Goal: Transaction & Acquisition: Purchase product/service

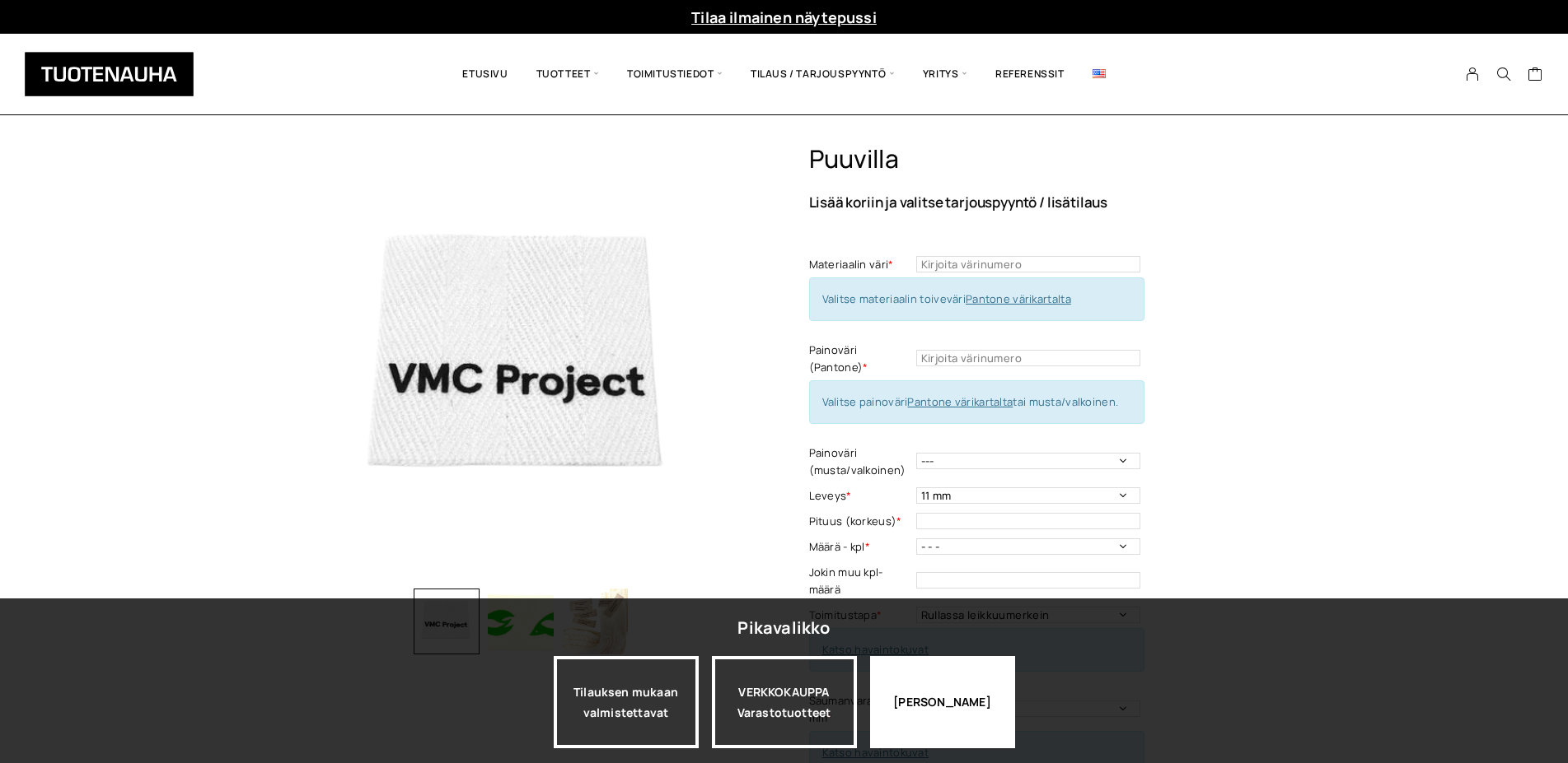
click at [942, 707] on div "[PERSON_NAME]" at bounding box center [942, 702] width 145 height 92
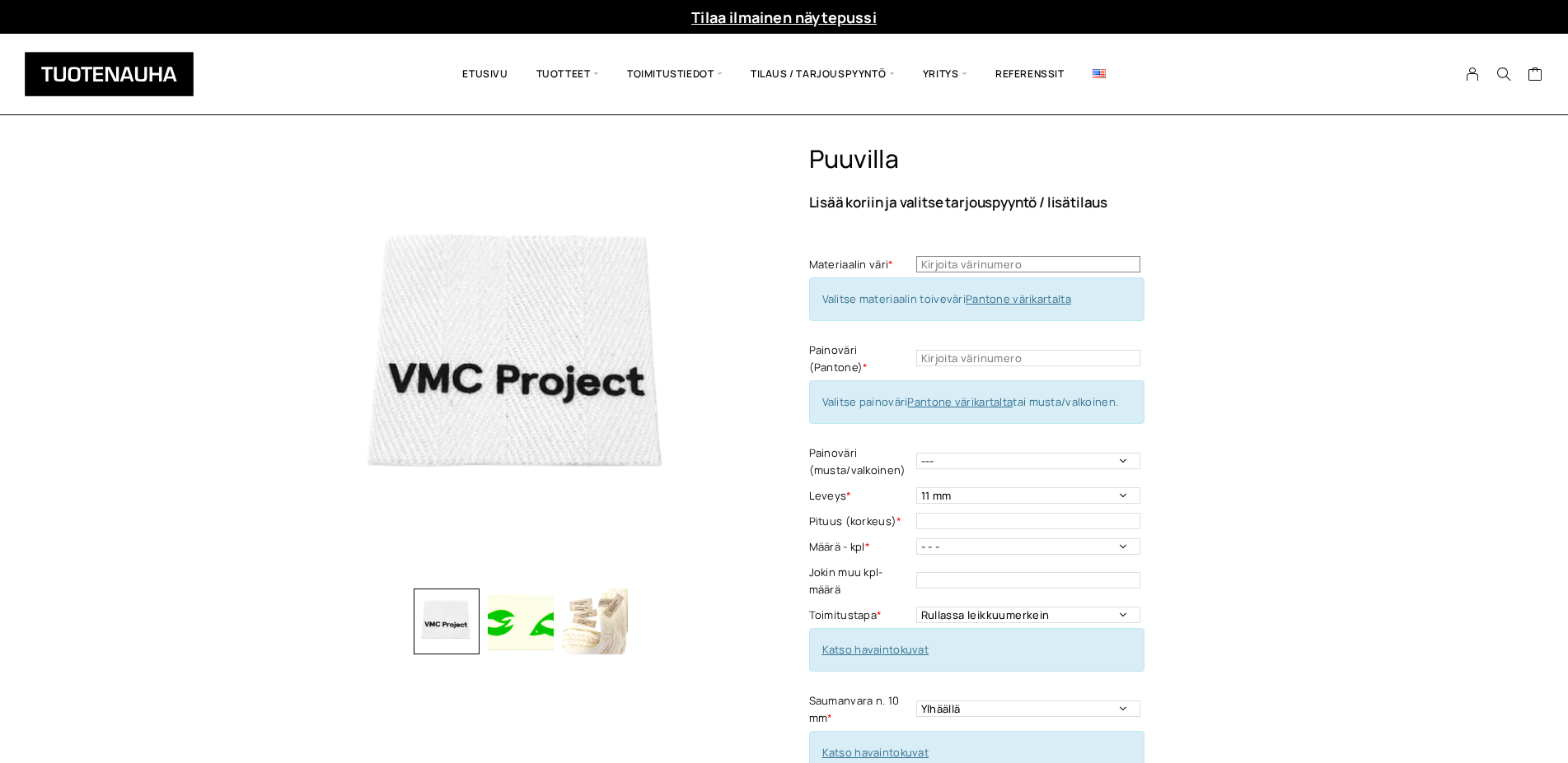
click at [972, 262] on input "text" at bounding box center [1028, 264] width 224 height 17
type input "151"
click at [938, 400] on link "Pantone värikartalta" at bounding box center [960, 402] width 105 height 15
click at [964, 359] on input "text" at bounding box center [1028, 358] width 224 height 17
type input "483"
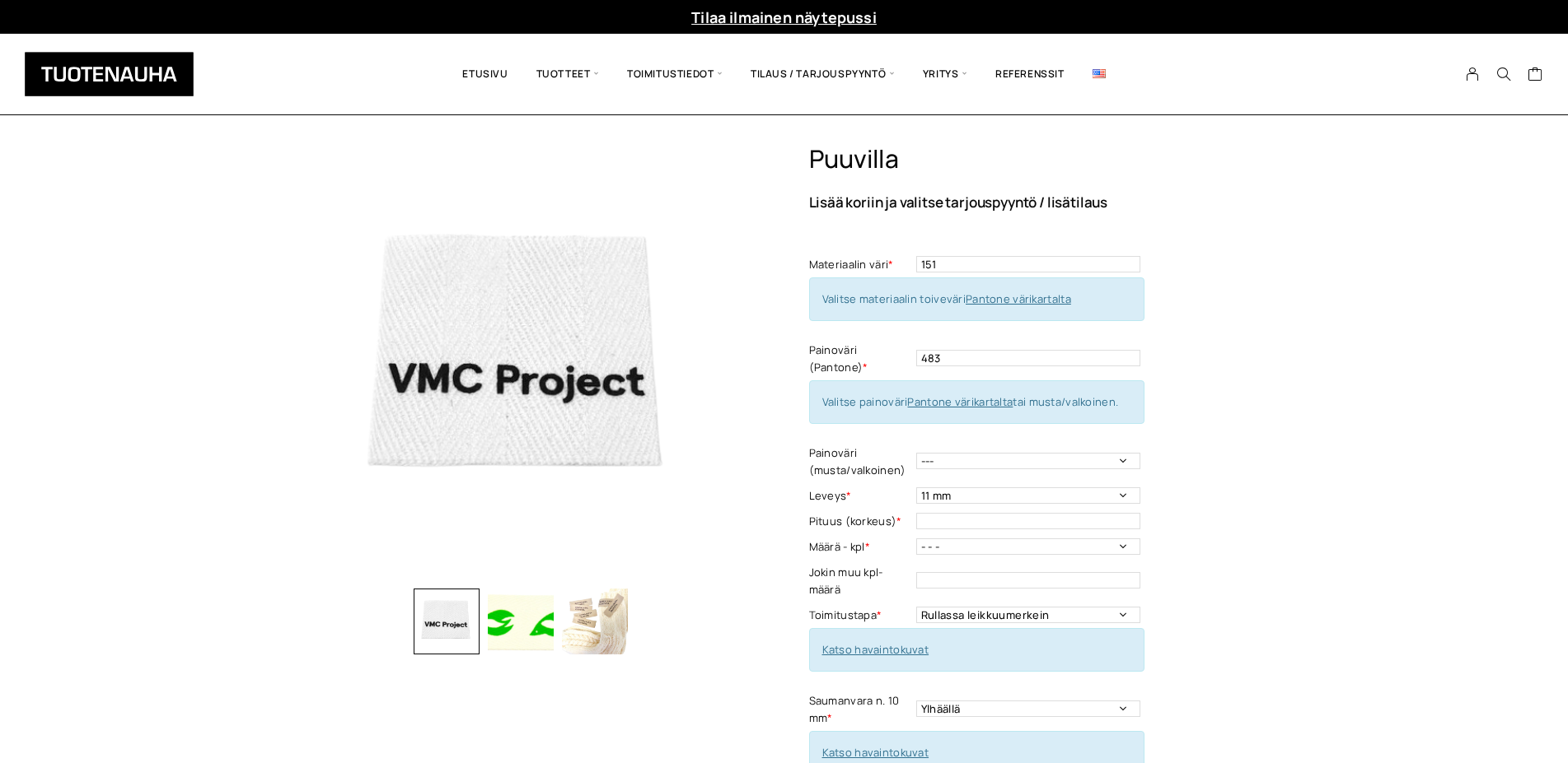
click at [1112, 509] on div "Puuvilla Lisää koriin ja valitse tarjouspyyntö / lisätilaus Materiaalin väri * …" at bounding box center [1038, 629] width 457 height 972
click at [916, 487] on select "11 mm 14 mm 20 mm 25 mm 30 mm 35 mm 50 mm" at bounding box center [1028, 496] width 224 height 17
select select "50 mm"
click option "50 mm" at bounding box center [0, 0] width 0 height 0
click at [964, 530] on input "text" at bounding box center [1028, 522] width 224 height 17
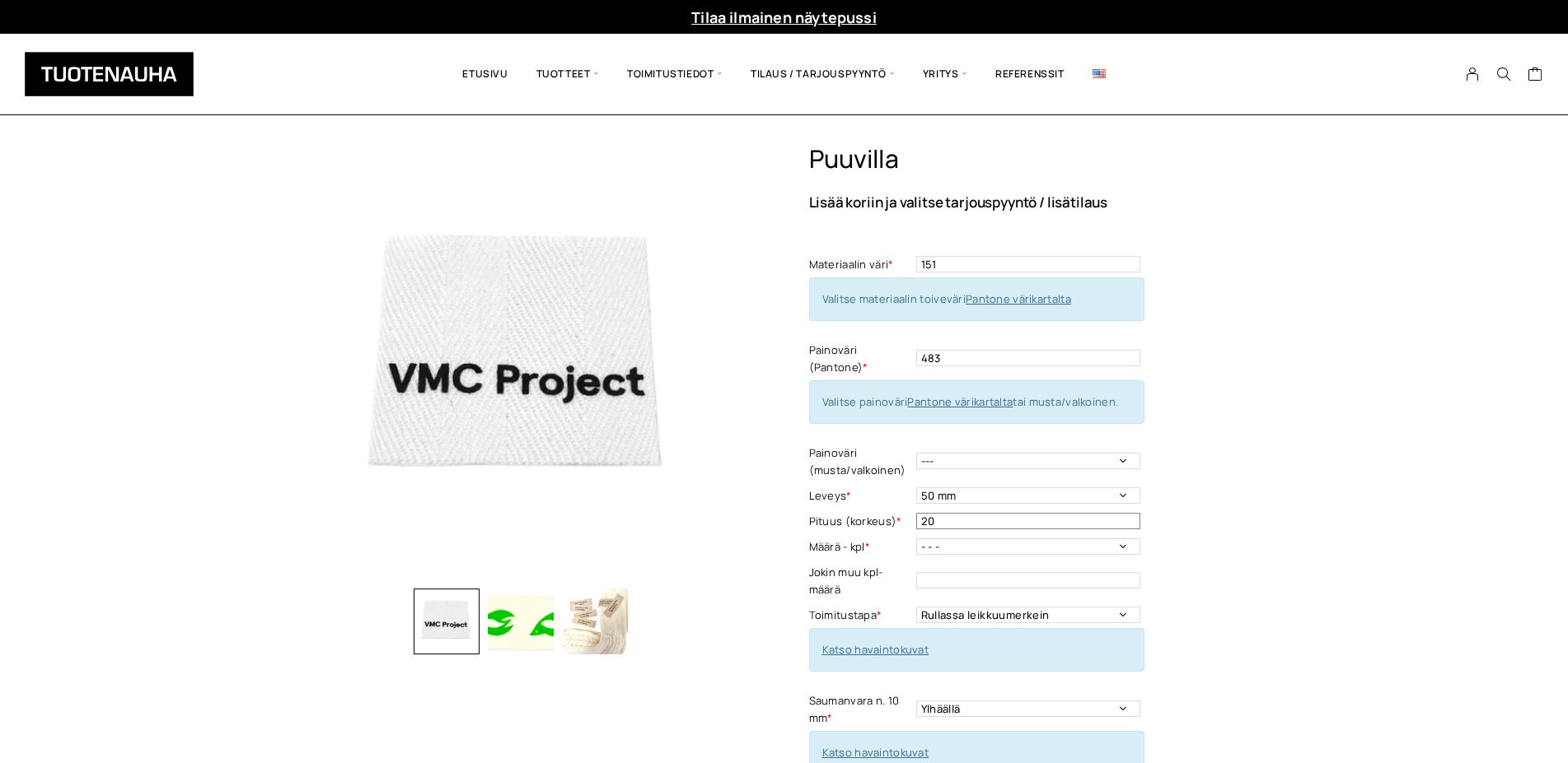
type input "20"
click at [916, 538] on select "- - - 250 kpl 500 kpl 1000 kpl 1500 kpl 2000 kpl 2500 kpl 3000 kpl 3500 kpl 400…" at bounding box center [1028, 546] width 224 height 17
select select "500 kpl"
click option "500 kpl" at bounding box center [0, 0] width 0 height 0
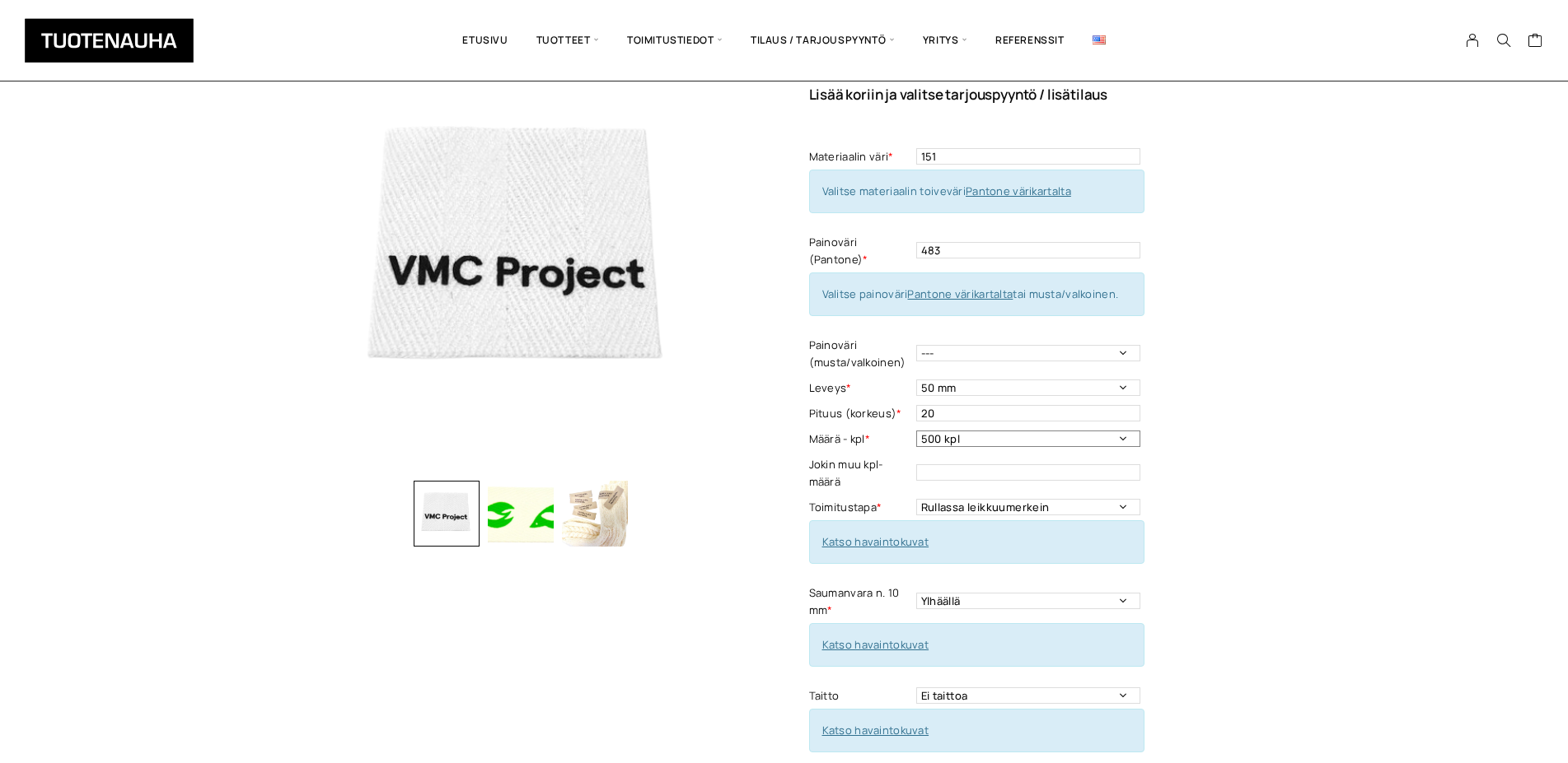
scroll to position [168, 0]
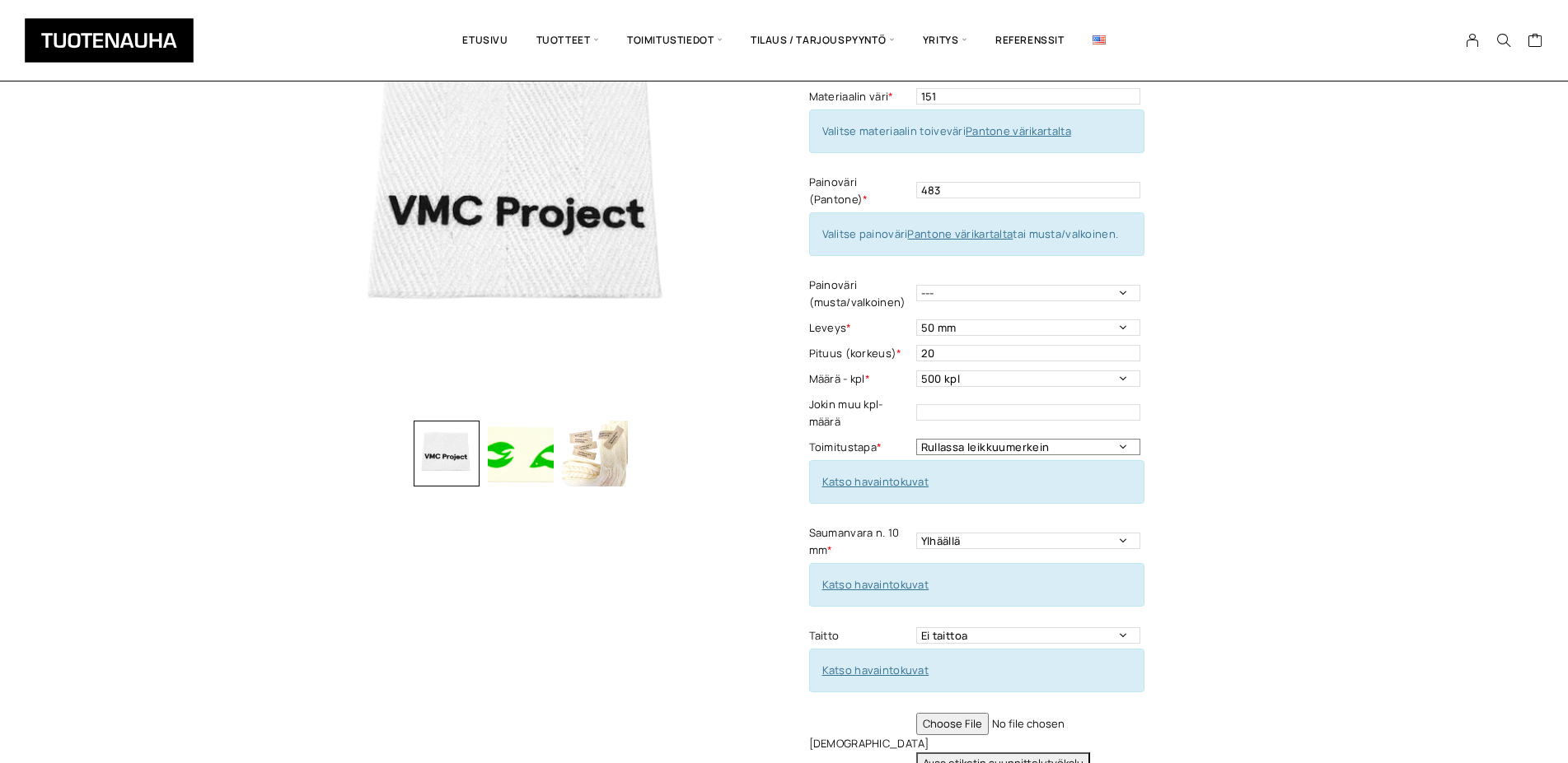
click at [916, 439] on select "Rullassa leikkuumerkein Rullassa ilman leikkuumerkkejä Leikattuna" at bounding box center [1028, 447] width 224 height 17
select select "Leikattuna"
click option "Leikattuna" at bounding box center [0, 0] width 0 height 0
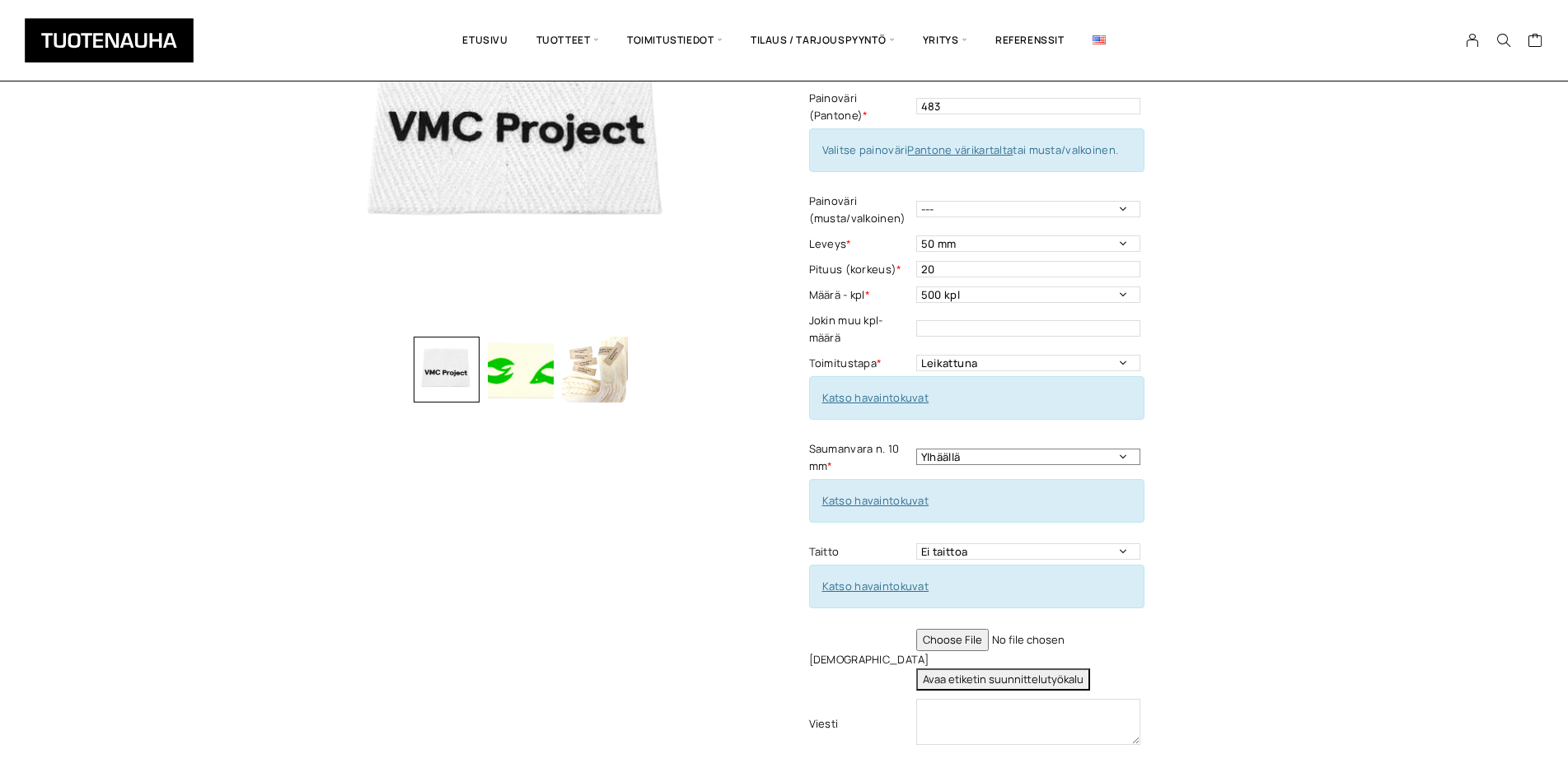
click at [916, 449] on select "Ylhäällä Vasemmalla sivulla Oikealla sivulla Ympäriinsä Ylhäällä ja alhaalla Mo…" at bounding box center [1028, 457] width 224 height 17
select select "Molemmilla sivuilla"
click option "Molemmilla sivuilla" at bounding box center [0, 0] width 0 height 0
click at [890, 508] on link "Katso havaintokuvat" at bounding box center [876, 500] width 107 height 15
click at [899, 593] on link "Katso havaintokuvat" at bounding box center [876, 586] width 107 height 15
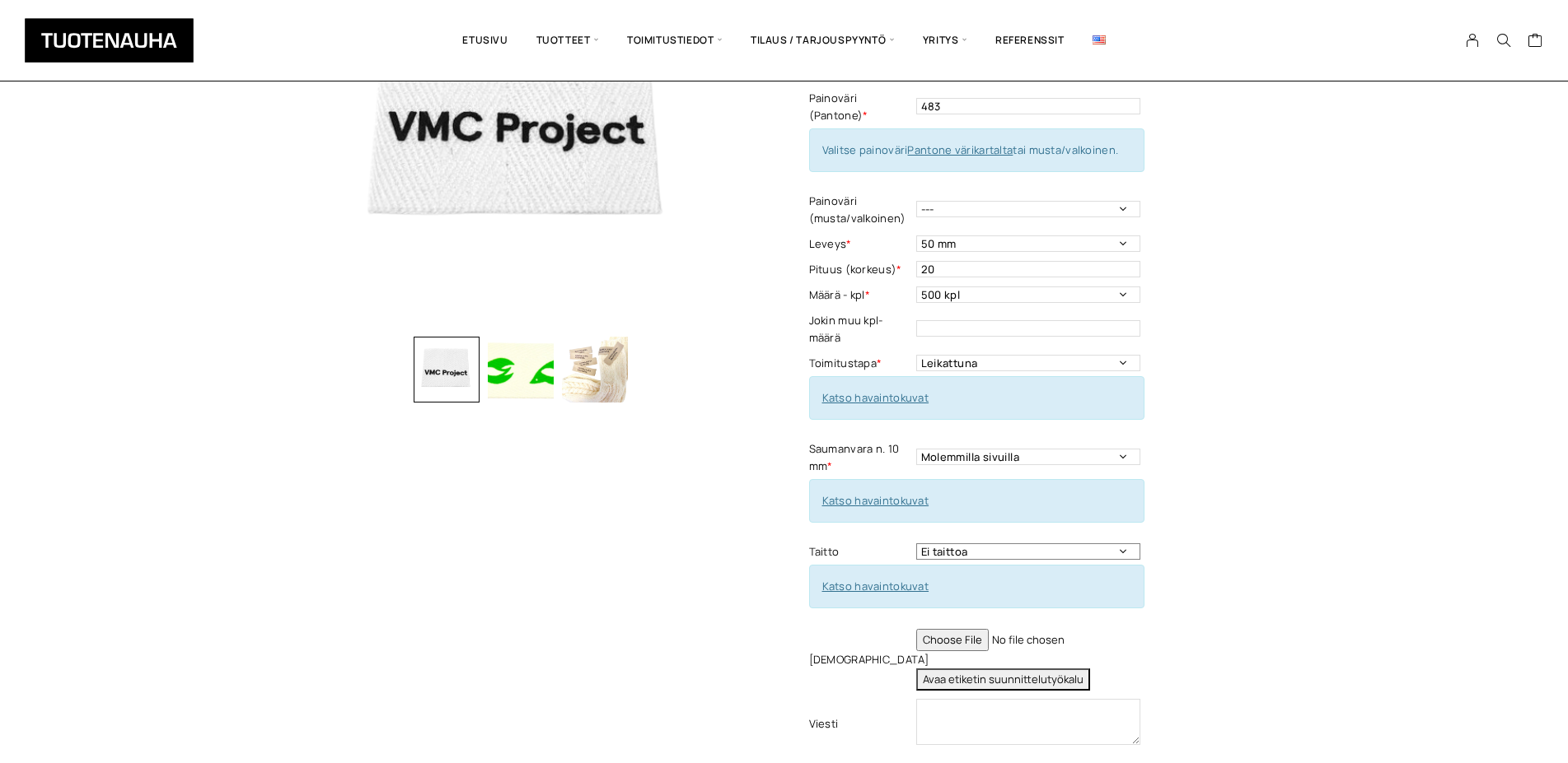
click at [916, 544] on select "Ei taittoa Keskitaitto Leveys max 50 mm Leveys minimi 15 mm Korkeus taitettuna …" at bounding box center [1028, 552] width 224 height 17
select select "Keskitaitto"
click option "Keskitaitto Leveys max 50 mm Leveys minimi 15 mm Korkeus taitettuna minim. 20/ …" at bounding box center [0, 0] width 0 height 0
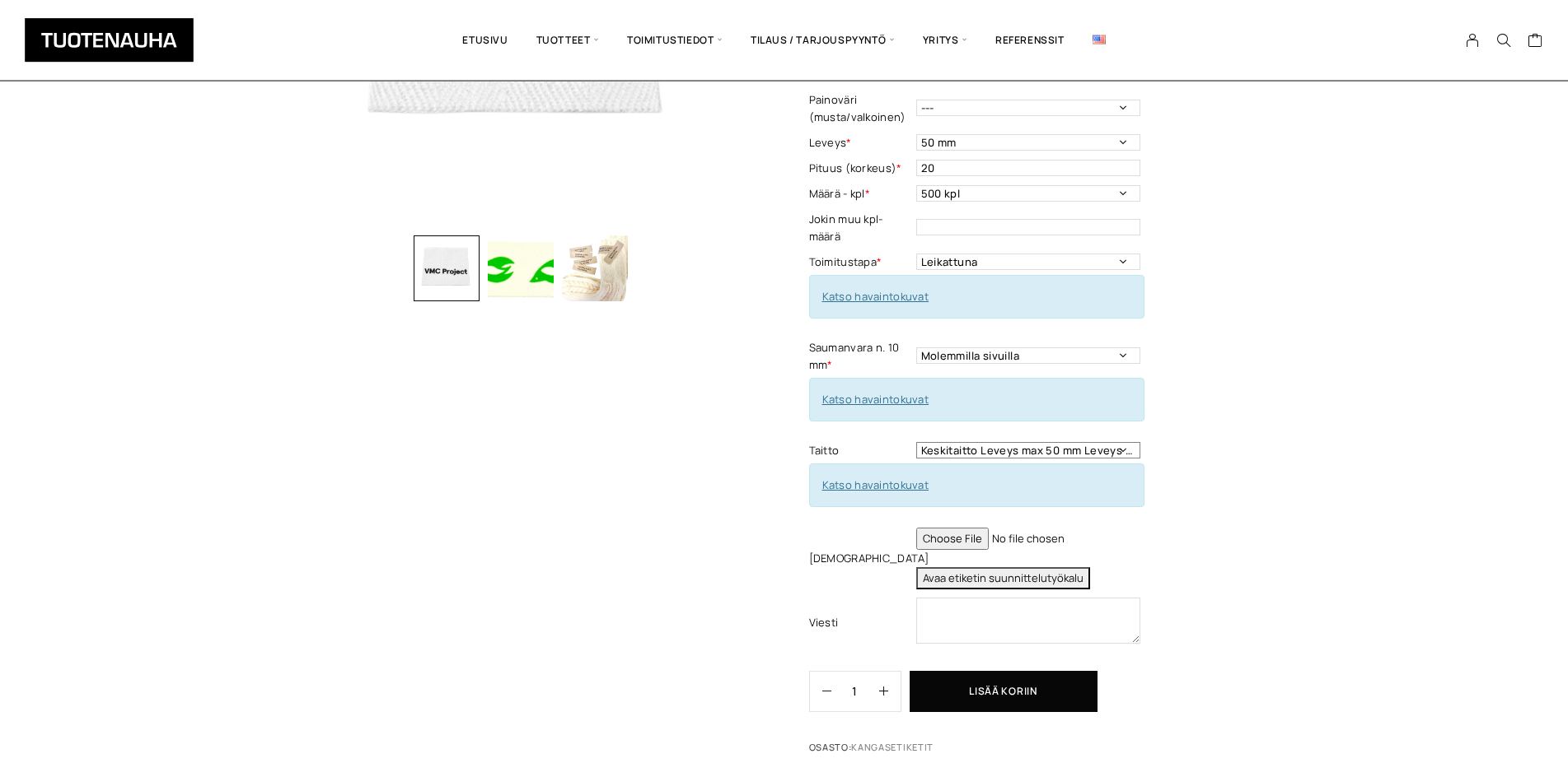
scroll to position [420, 0]
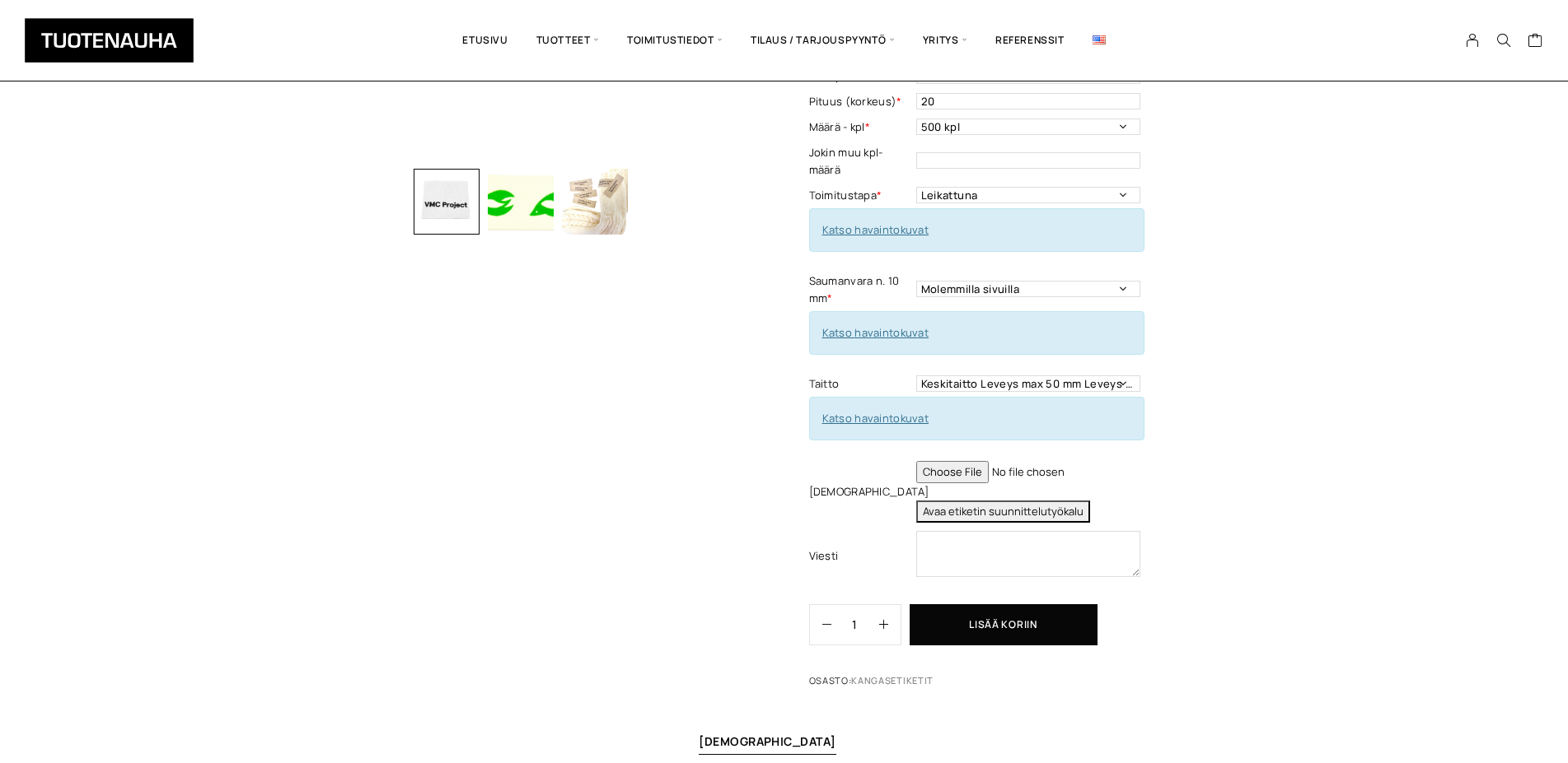
click at [935, 484] on input "file" at bounding box center [1028, 472] width 224 height 22
type input "C:\fakepath\millaballoonlogo-v2.pdf"
click at [973, 522] on button "Avaa etiketin suunnittelutyökalu" at bounding box center [1003, 511] width 174 height 22
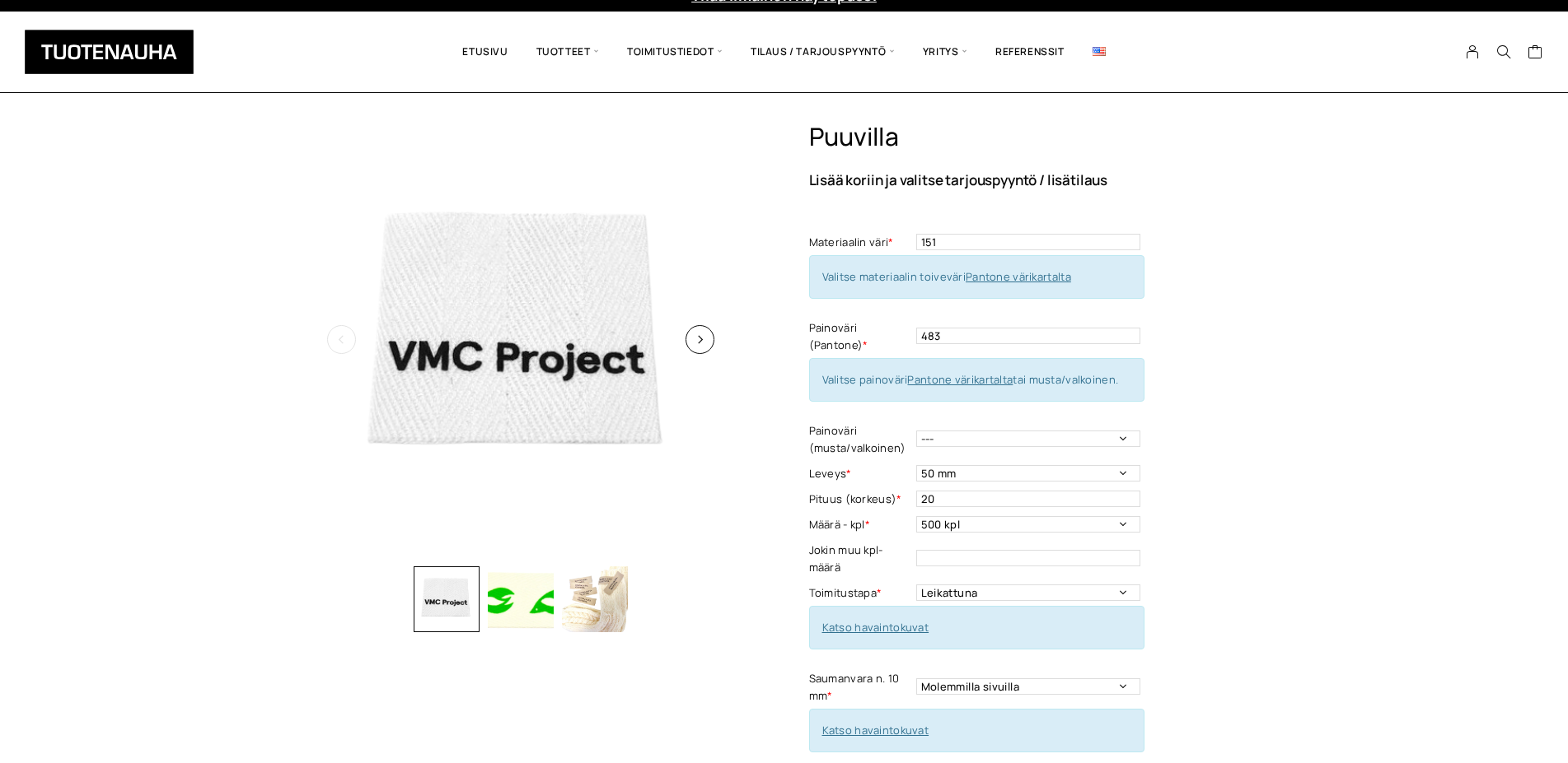
scroll to position [0, 0]
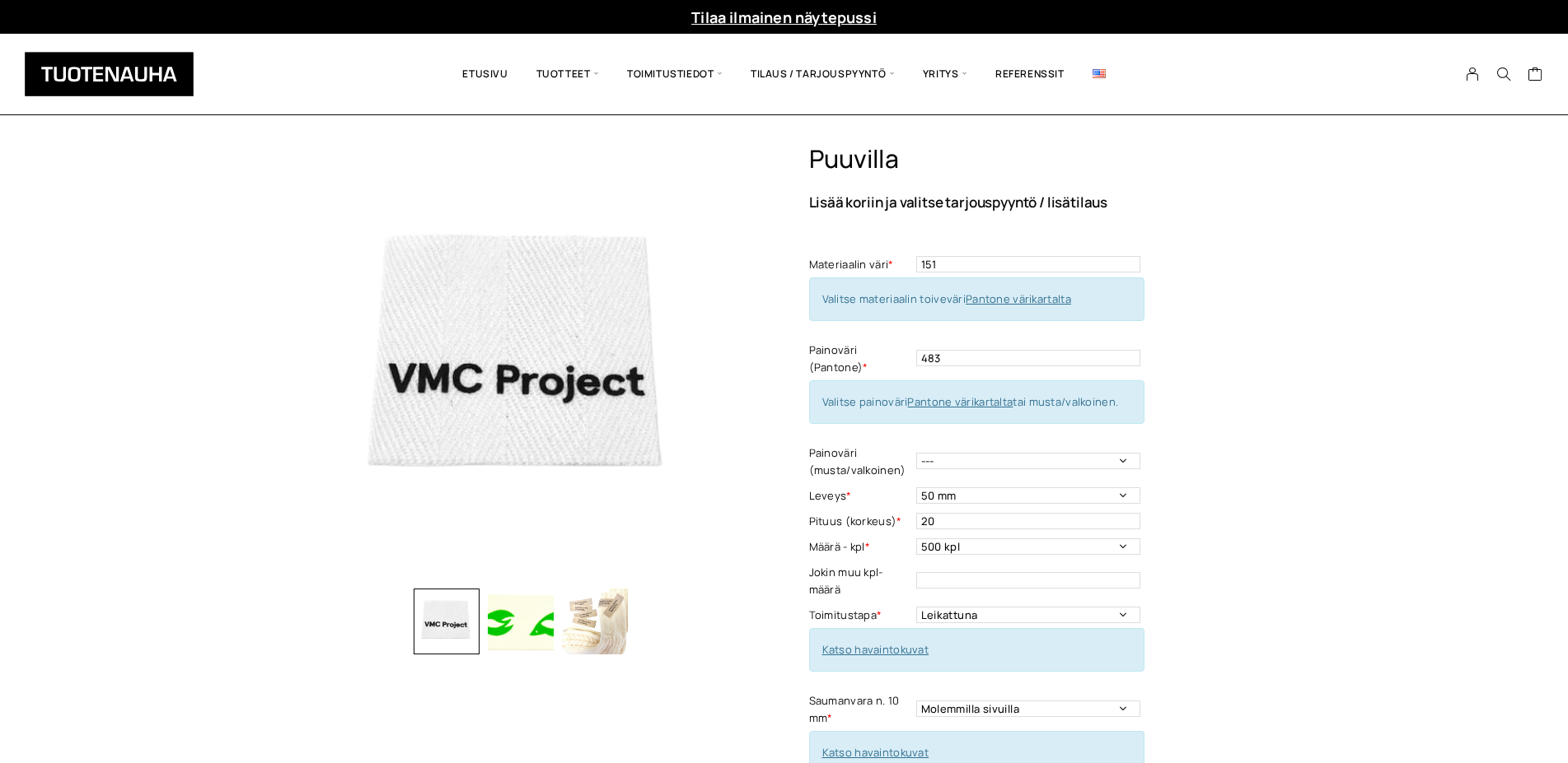
click at [599, 627] on img "button" at bounding box center [594, 621] width 65 height 65
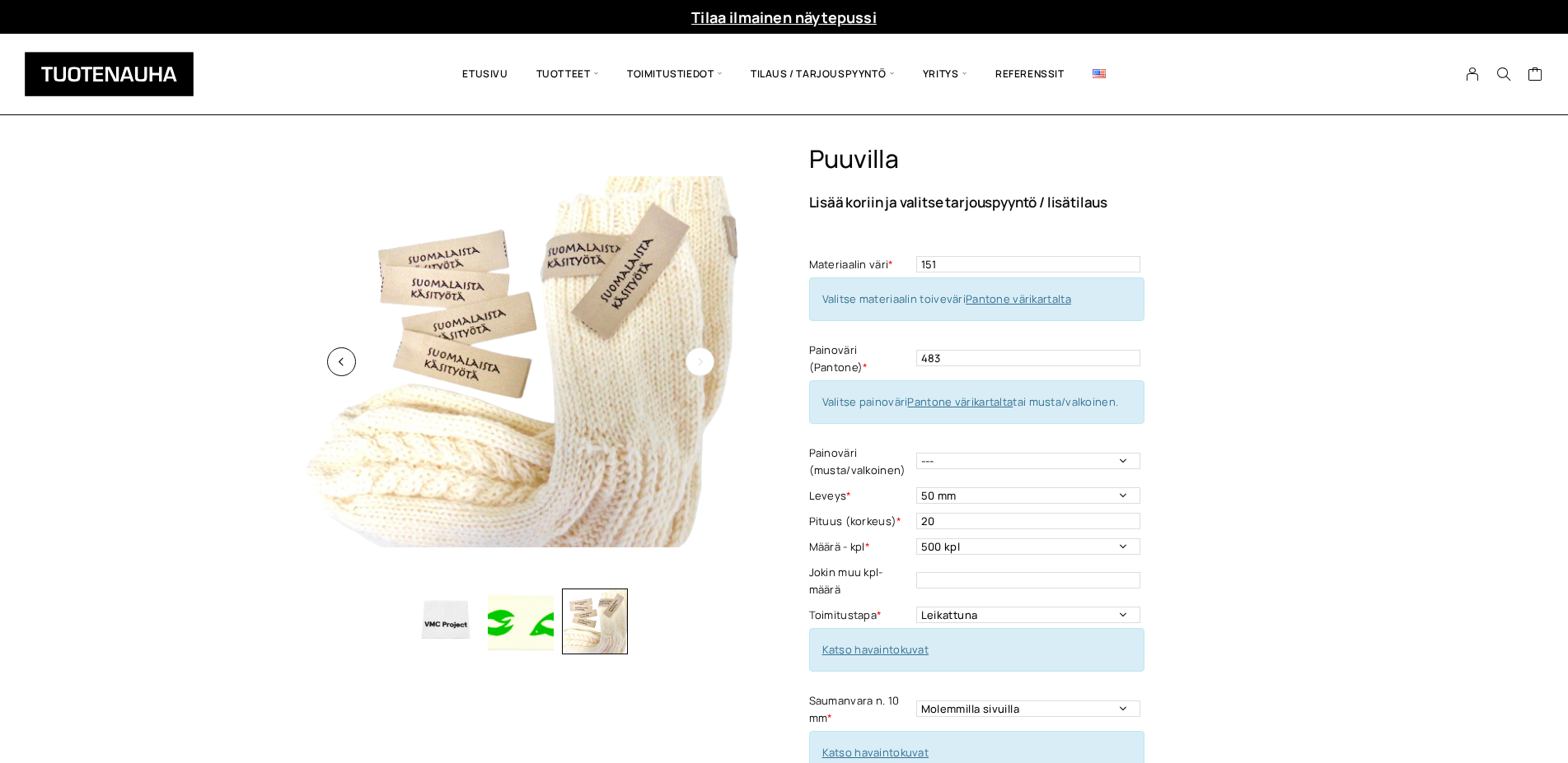
click at [631, 297] on img at bounding box center [521, 362] width 437 height 437
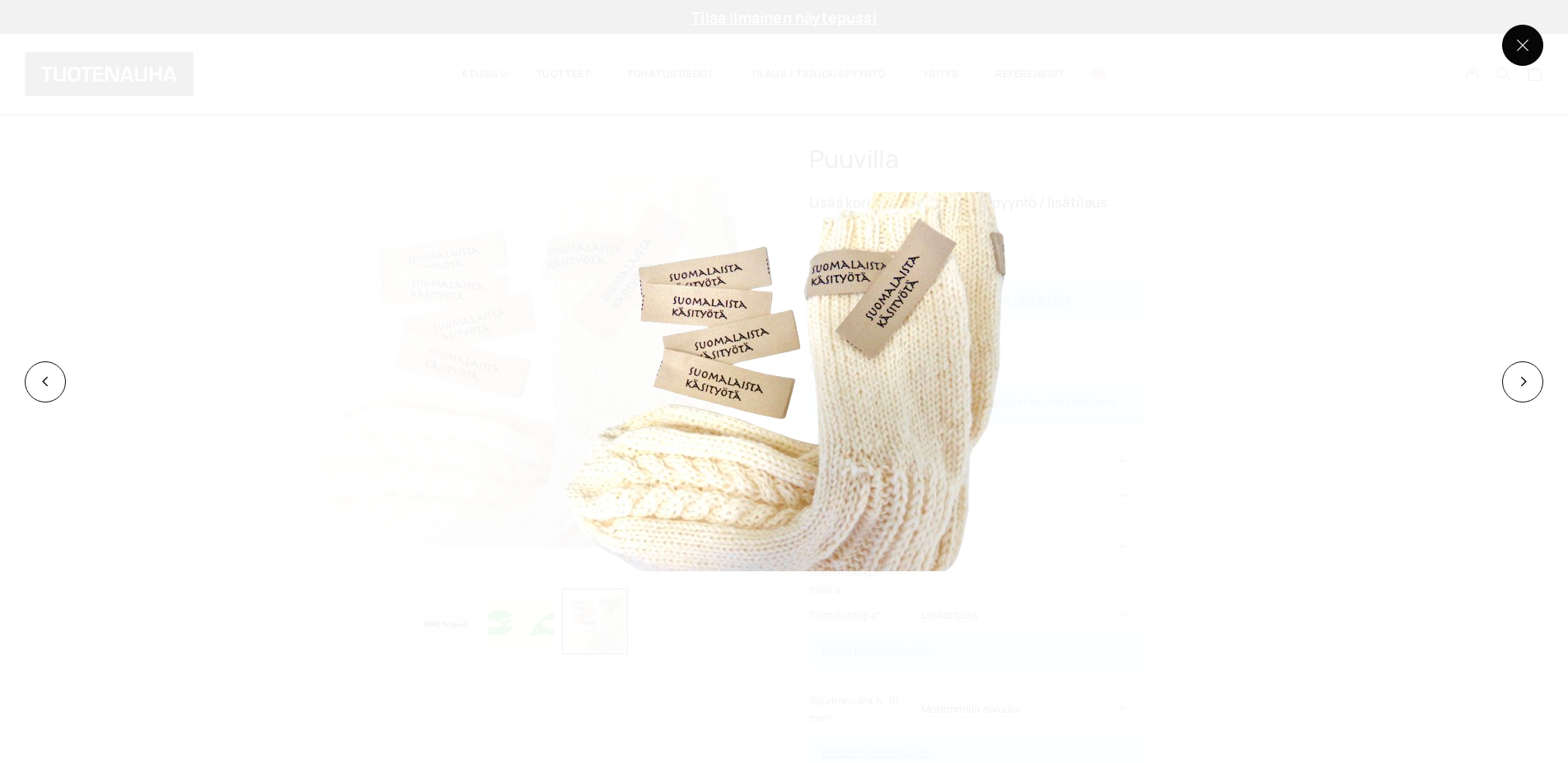
click at [1520, 47] on button at bounding box center [1522, 45] width 41 height 41
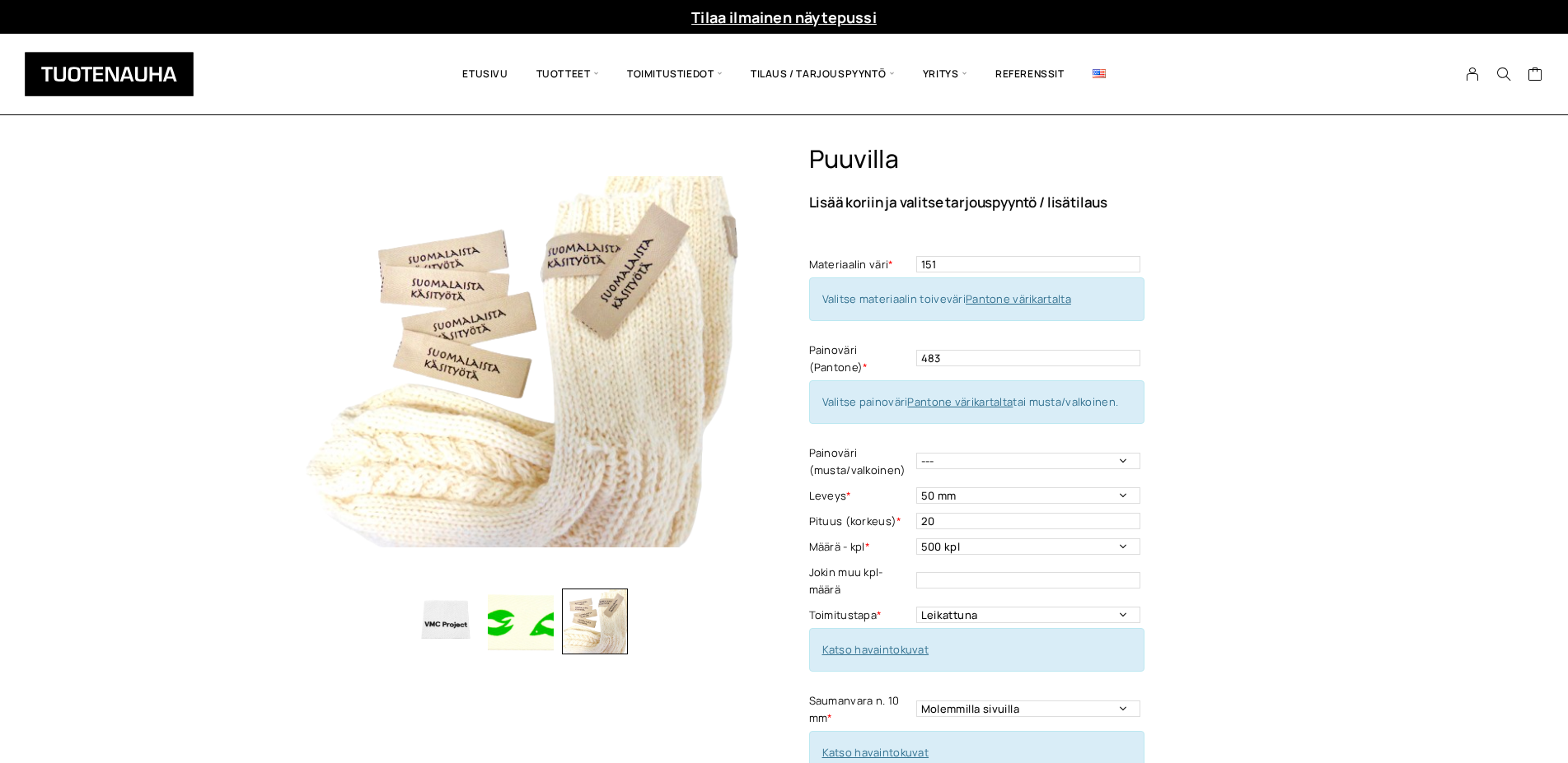
click at [945, 399] on link "Pantone värikartalta" at bounding box center [960, 402] width 105 height 15
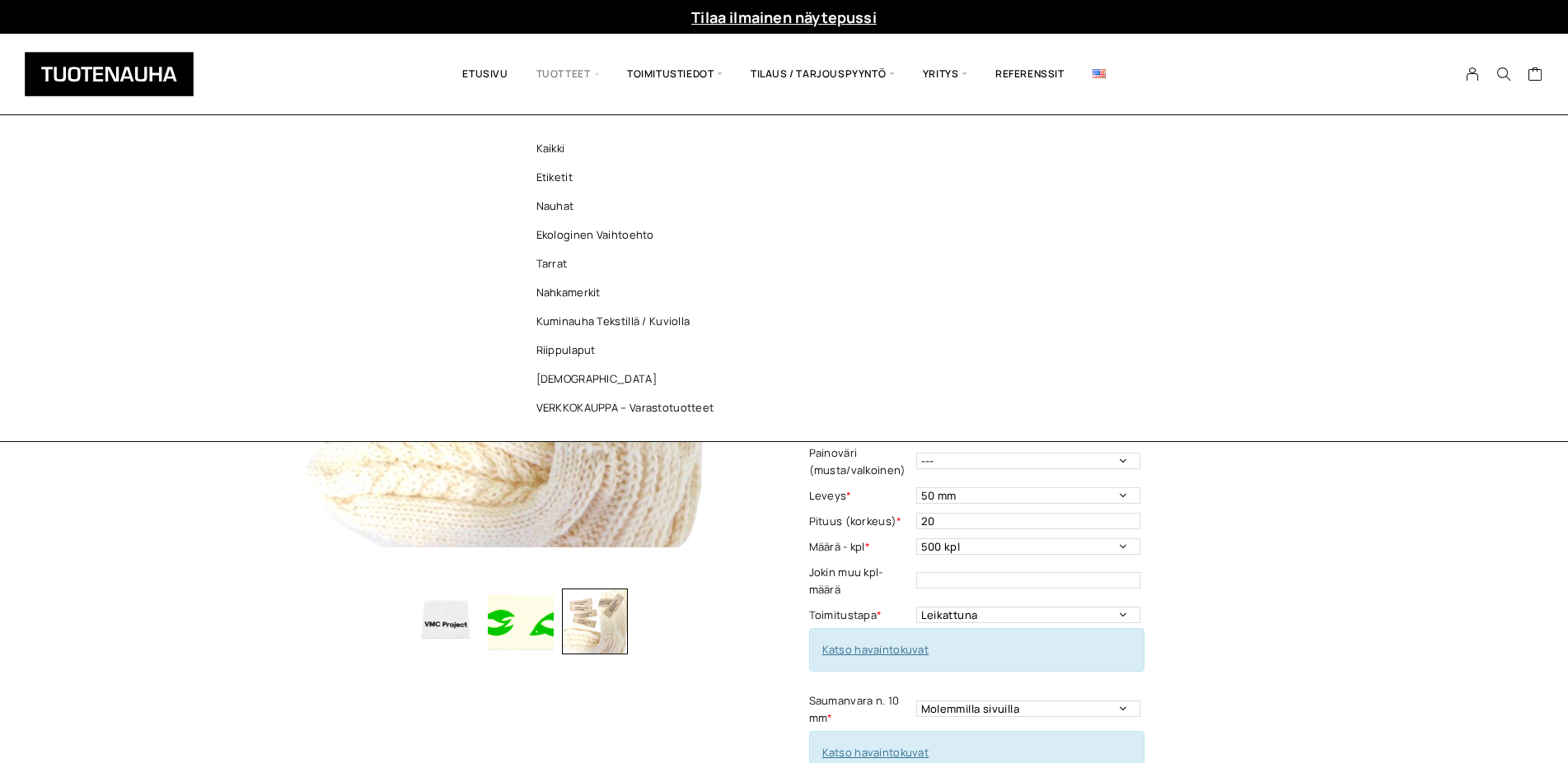
click at [577, 74] on span "Tuotteet" at bounding box center [568, 74] width 90 height 56
click at [548, 205] on link "Nauhat" at bounding box center [629, 205] width 239 height 29
